Goal: Information Seeking & Learning: Learn about a topic

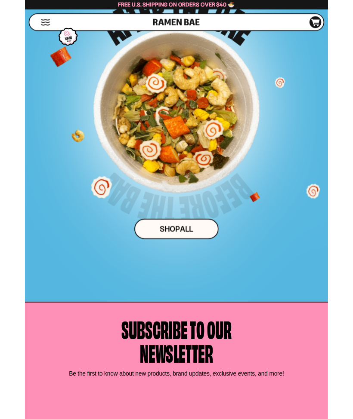
scroll to position [4346, 0]
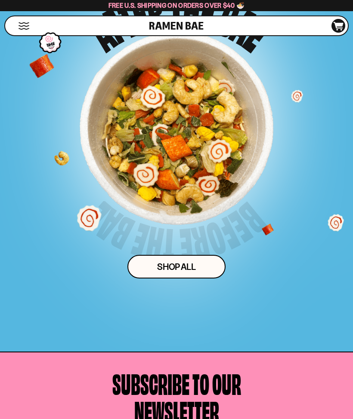
click at [267, 199] on div at bounding box center [176, 128] width 194 height 194
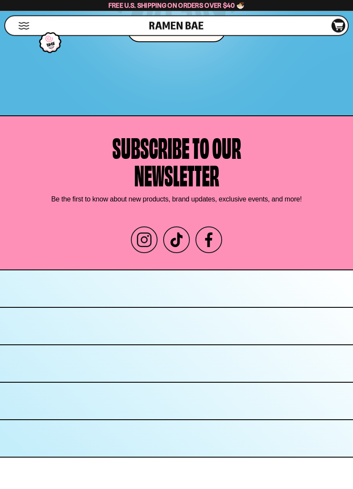
scroll to position [4776, 0]
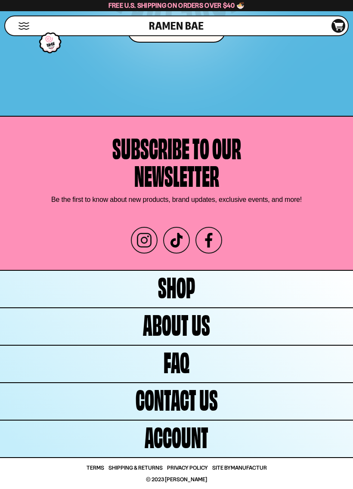
click at [196, 285] on link "Shop" at bounding box center [176, 289] width 353 height 37
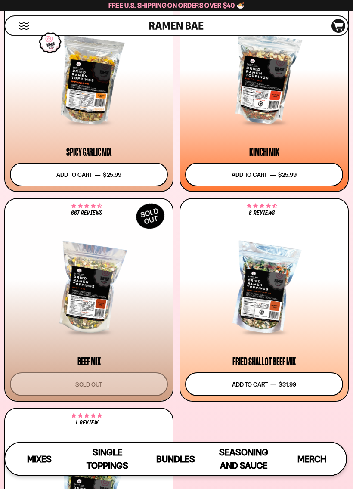
scroll to position [502, 0]
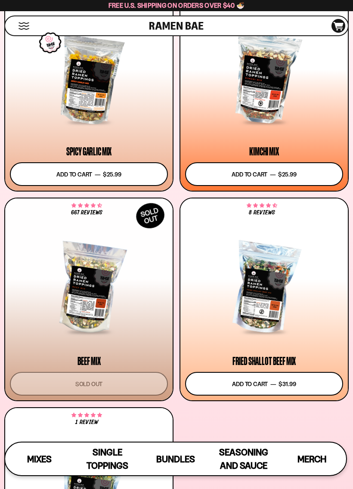
click at [268, 280] on div at bounding box center [264, 287] width 158 height 89
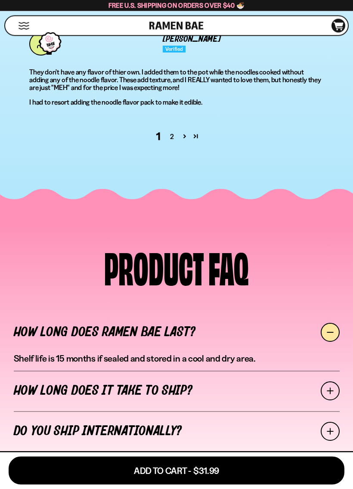
scroll to position [3198, 0]
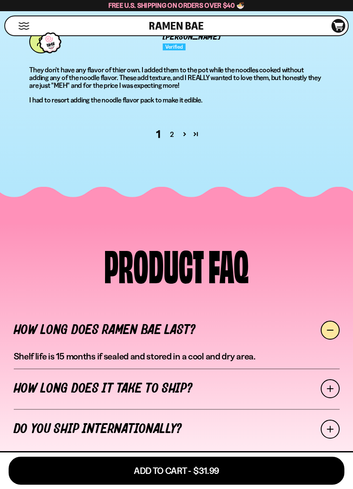
click at [177, 139] on link "2" at bounding box center [172, 134] width 14 height 10
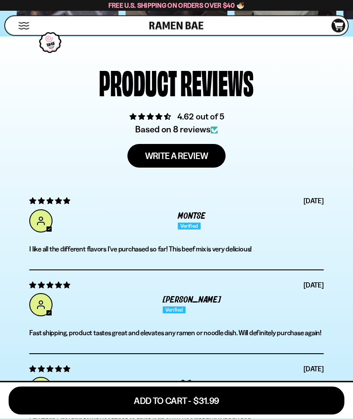
scroll to position [2675, 0]
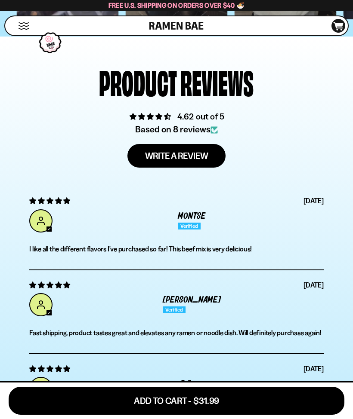
click at [23, 25] on button "Mobile Menu Trigger" at bounding box center [24, 25] width 12 height 7
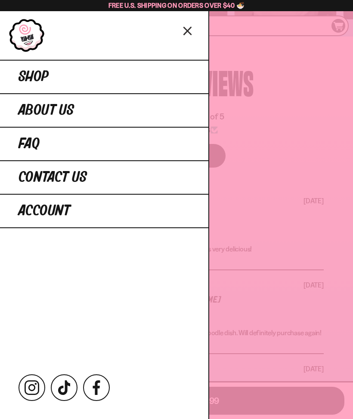
click at [59, 97] on link "About Us" at bounding box center [104, 110] width 208 height 34
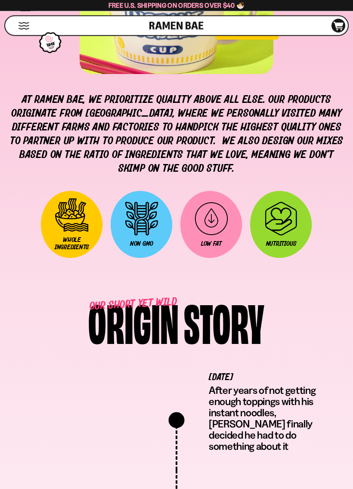
scroll to position [721, 0]
